Goal: Navigation & Orientation: Find specific page/section

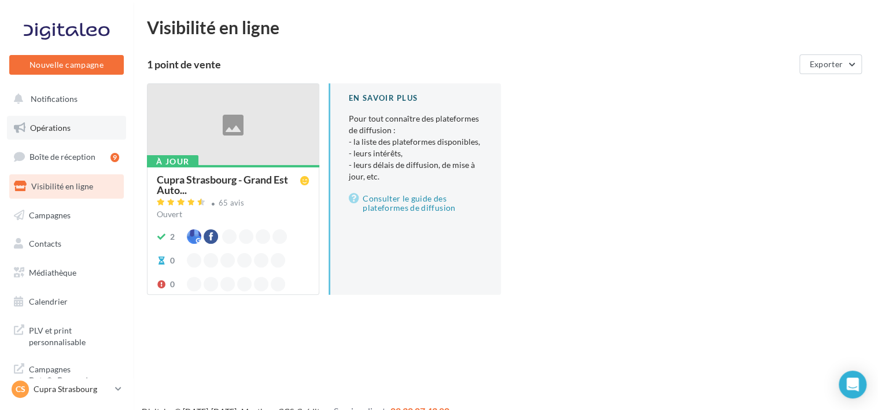
click at [73, 120] on link "Opérations" at bounding box center [66, 128] width 119 height 24
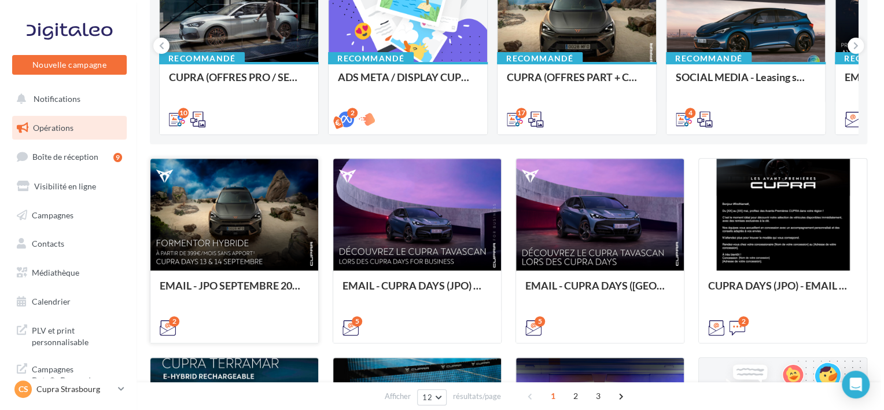
scroll to position [58, 0]
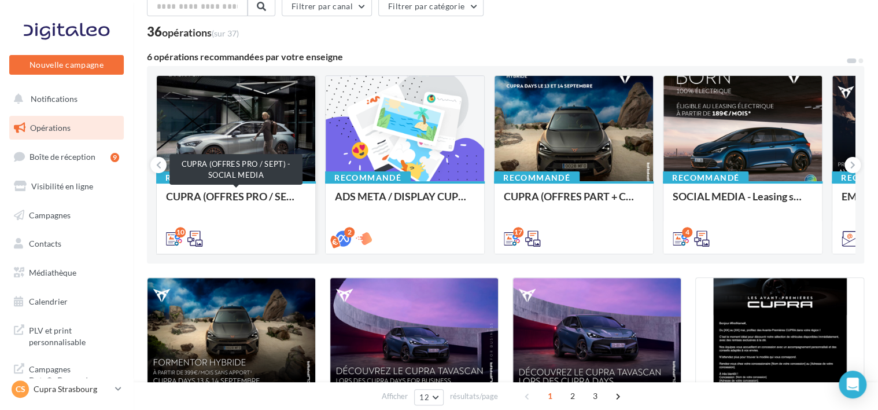
click at [266, 194] on div "CUPRA (OFFRES PRO / SEPT) - SOCIAL MEDIA" at bounding box center [236, 201] width 140 height 23
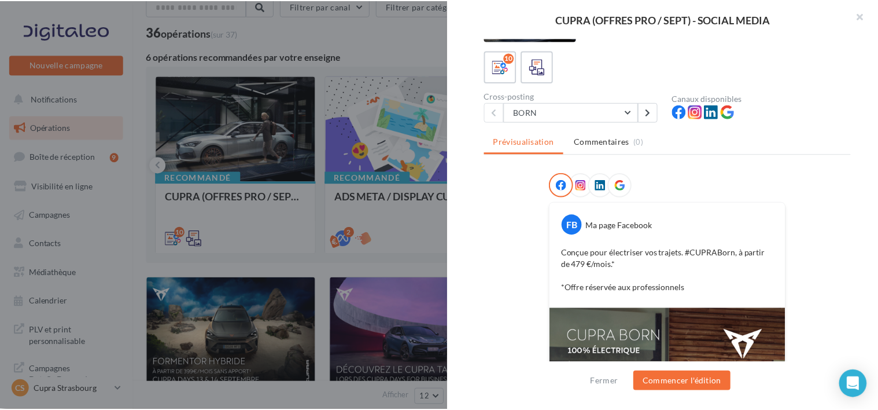
scroll to position [0, 0]
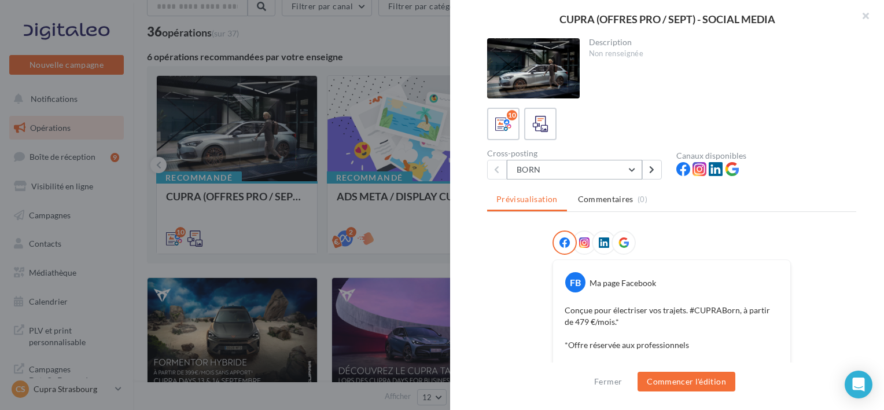
click at [578, 174] on button "BORN" at bounding box center [574, 170] width 135 height 20
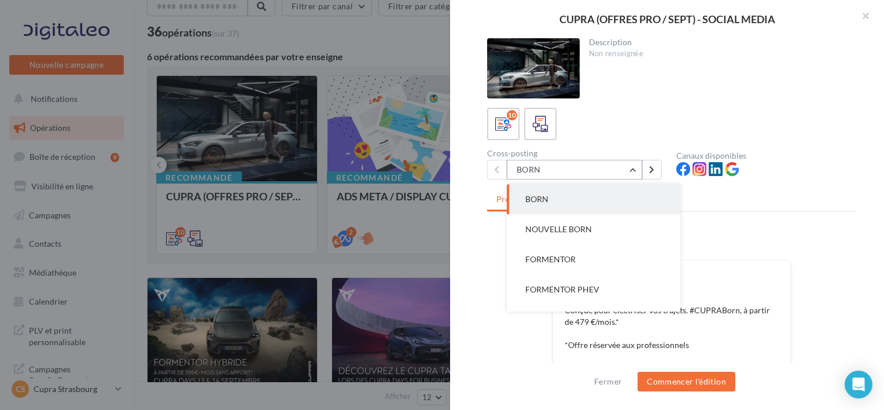
click at [578, 174] on button "BORN" at bounding box center [574, 170] width 135 height 20
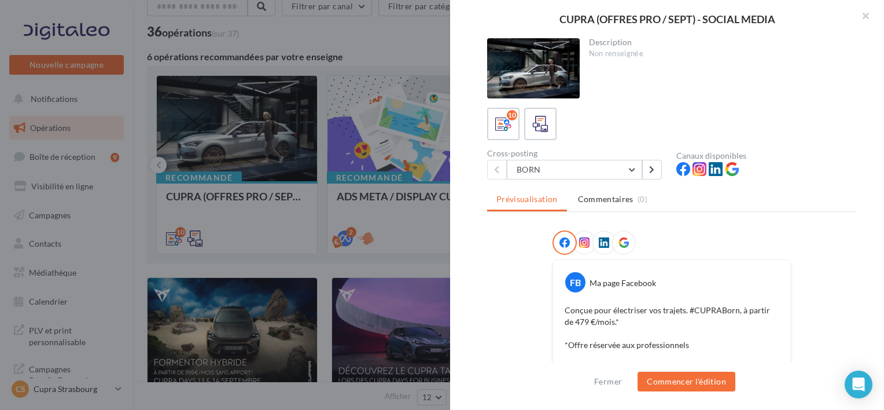
click at [323, 157] on div at bounding box center [442, 205] width 884 height 410
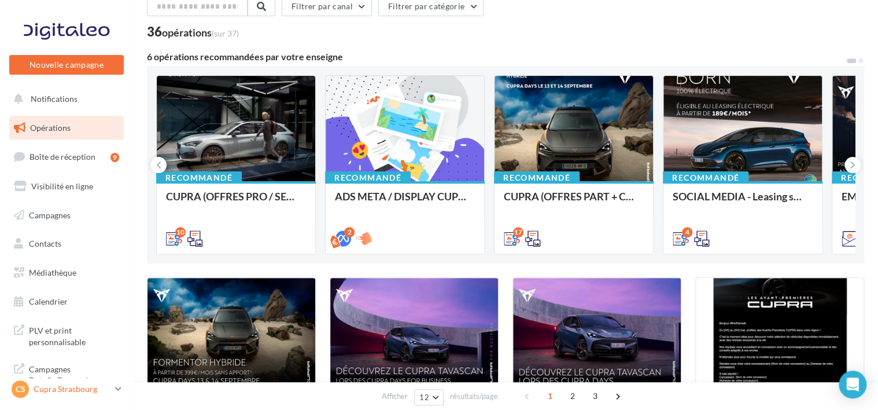
click at [109, 386] on p "Cupra Strasbourg" at bounding box center [72, 389] width 77 height 12
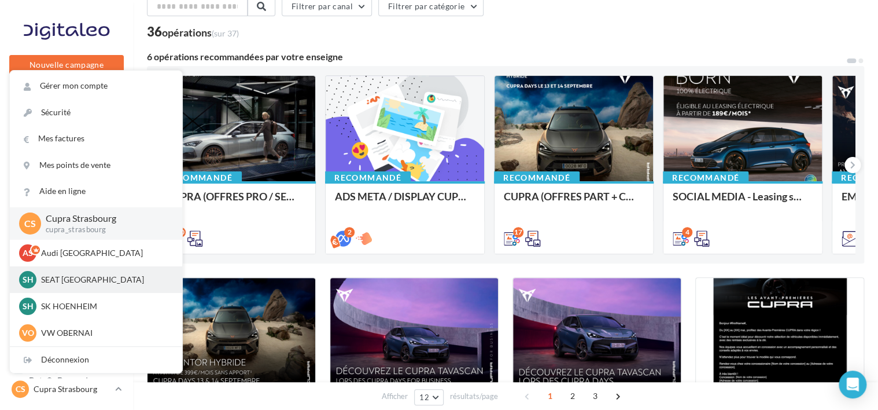
click at [83, 286] on div "SH SEAT [GEOGRAPHIC_DATA] SEAT-[GEOGRAPHIC_DATA]" at bounding box center [96, 279] width 154 height 17
